Goal: Transaction & Acquisition: Obtain resource

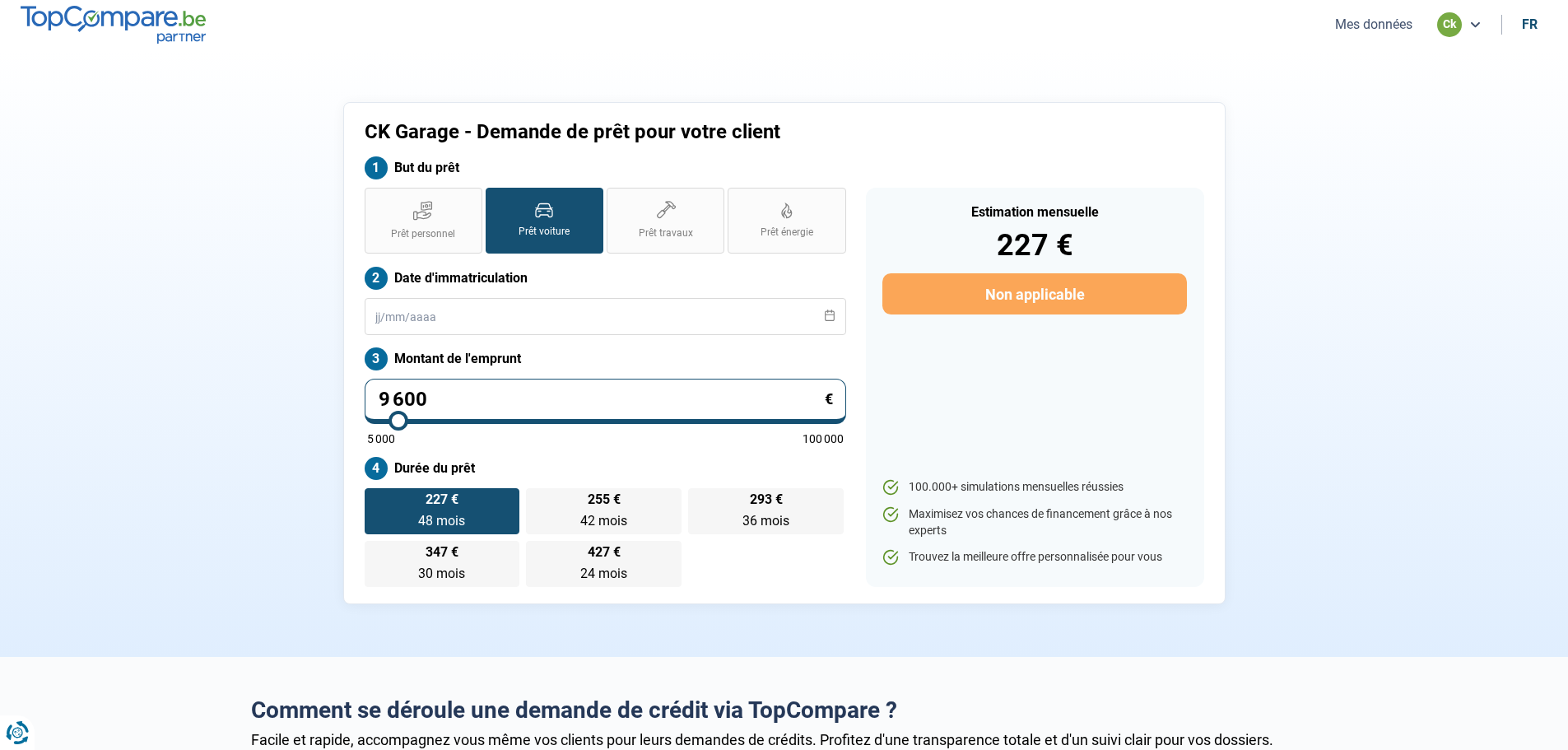
click at [1369, 23] on button "Mes données" at bounding box center [1374, 25] width 87 height 17
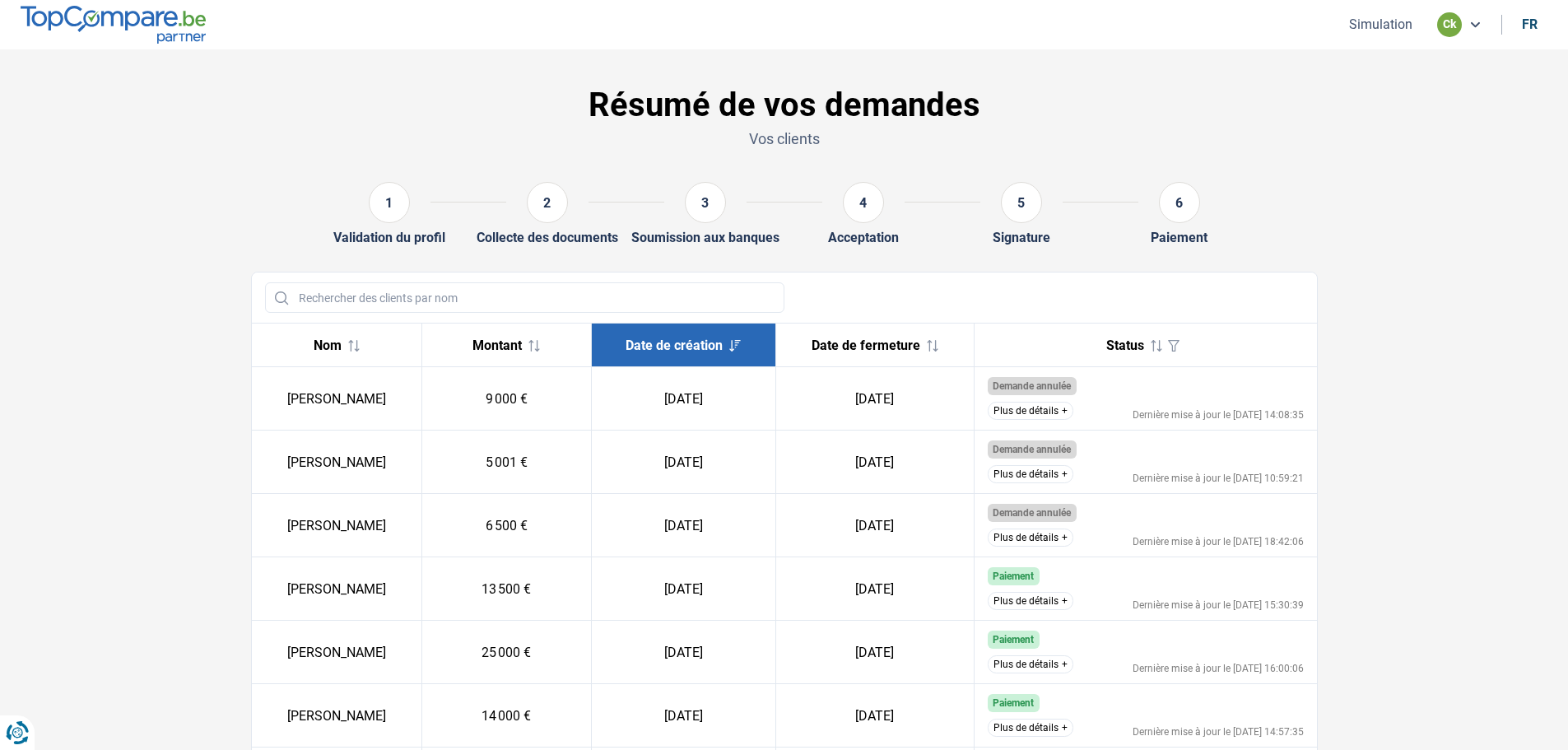
click at [1455, 34] on div "ck" at bounding box center [1449, 25] width 25 height 25
click at [1499, 178] on section "Résumé de vos demandes Vos clients 1 Validation du profil 2 Collecte des docume…" at bounding box center [784, 602] width 1568 height 1106
click at [1389, 25] on button "Simulation" at bounding box center [1381, 25] width 74 height 17
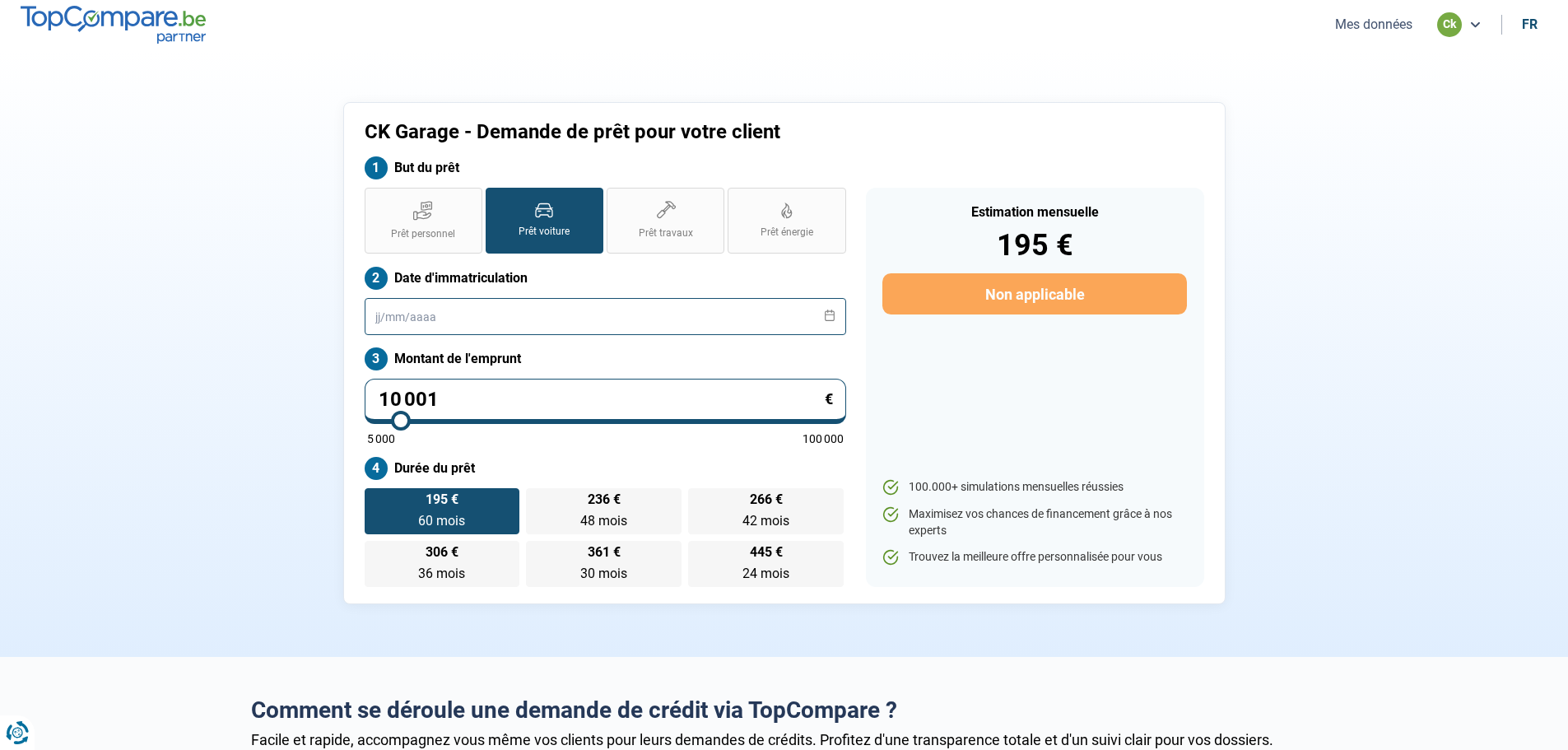
click at [428, 315] on input "text" at bounding box center [605, 316] width 481 height 37
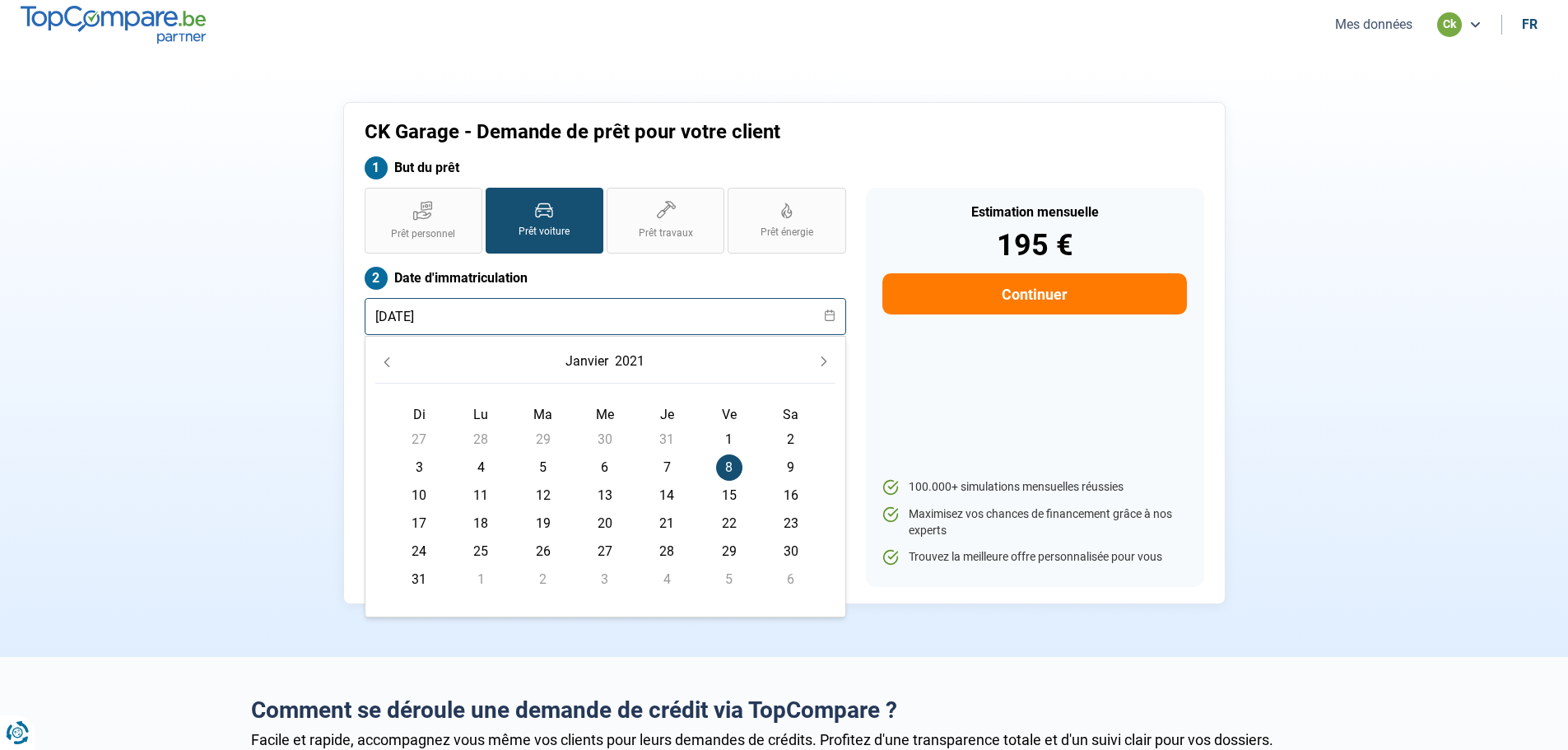
type input "[DATE]"
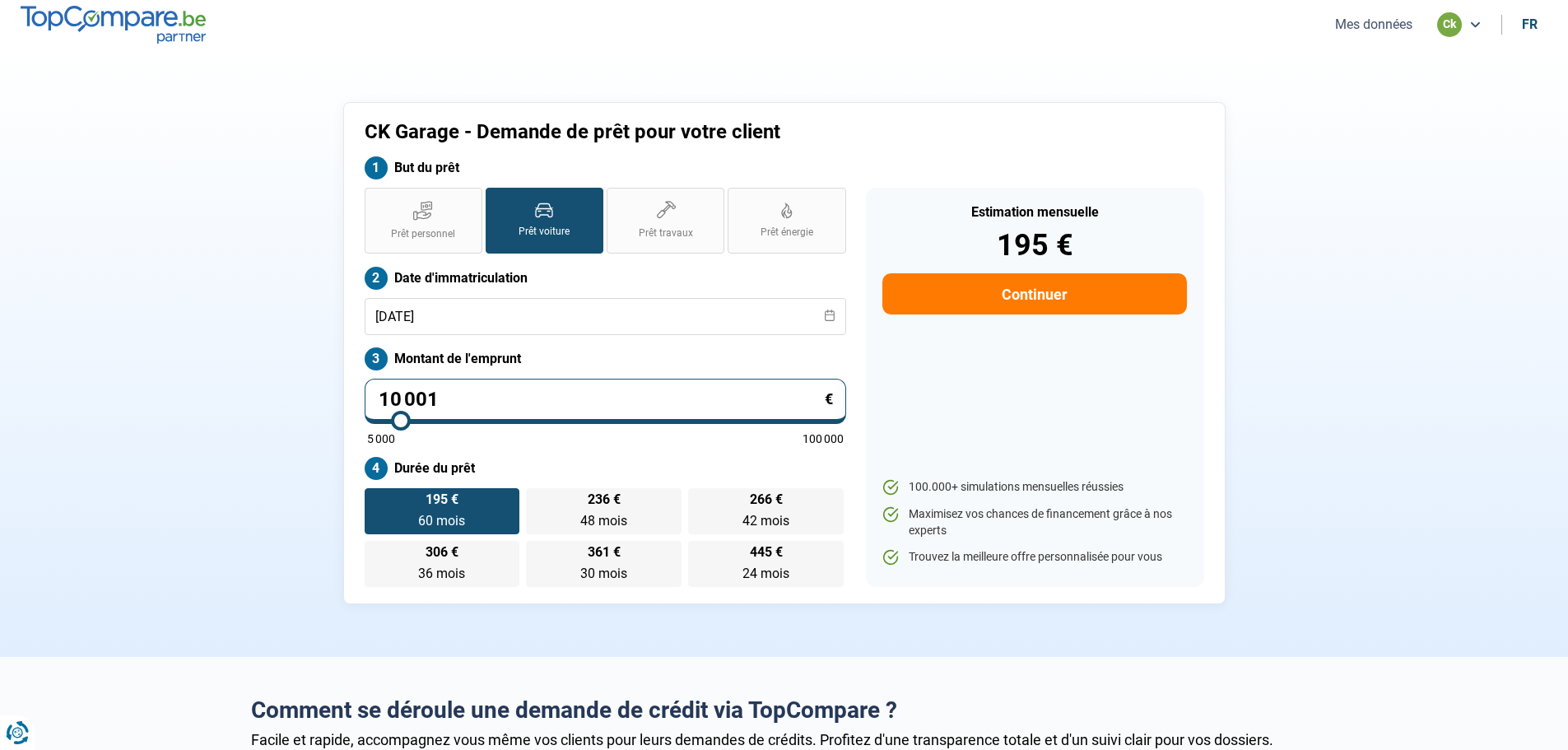
click at [234, 343] on section "CK Garage - Demande de prêt pour votre client But du prêt Prêt personnel Prêt v…" at bounding box center [784, 352] width 1568 height 607
